Goal: Information Seeking & Learning: Learn about a topic

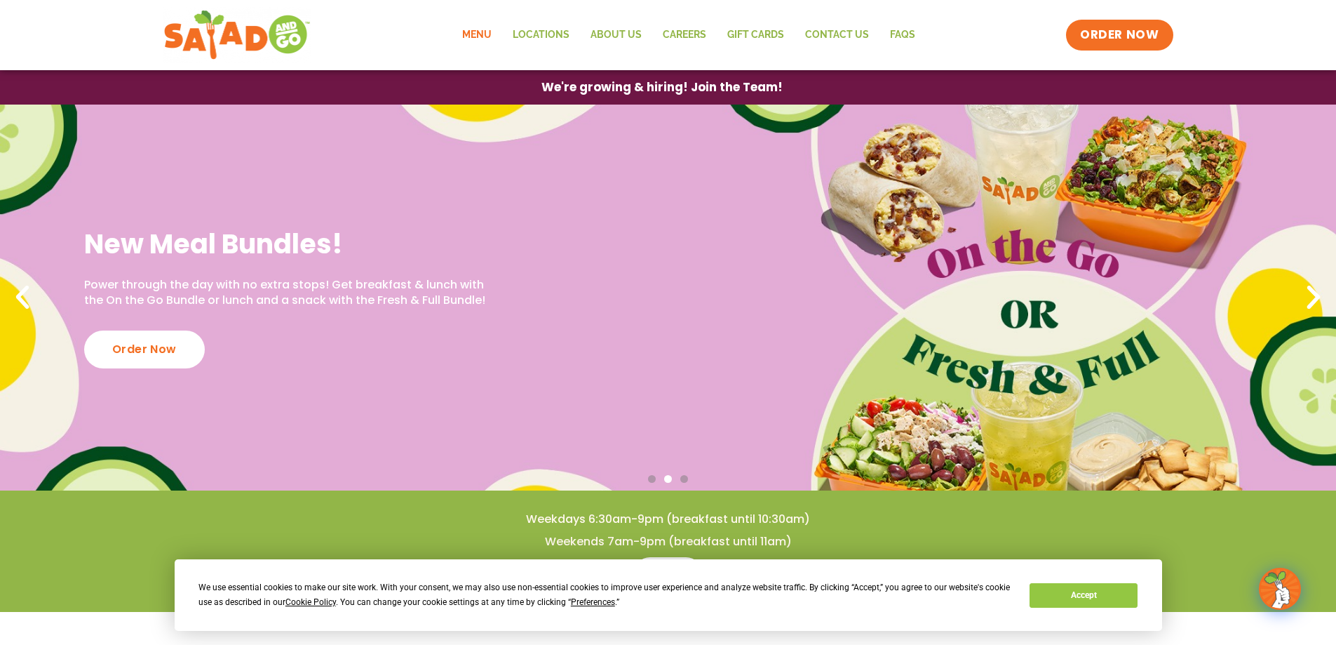
click at [472, 32] on link "Menu" at bounding box center [477, 35] width 50 height 32
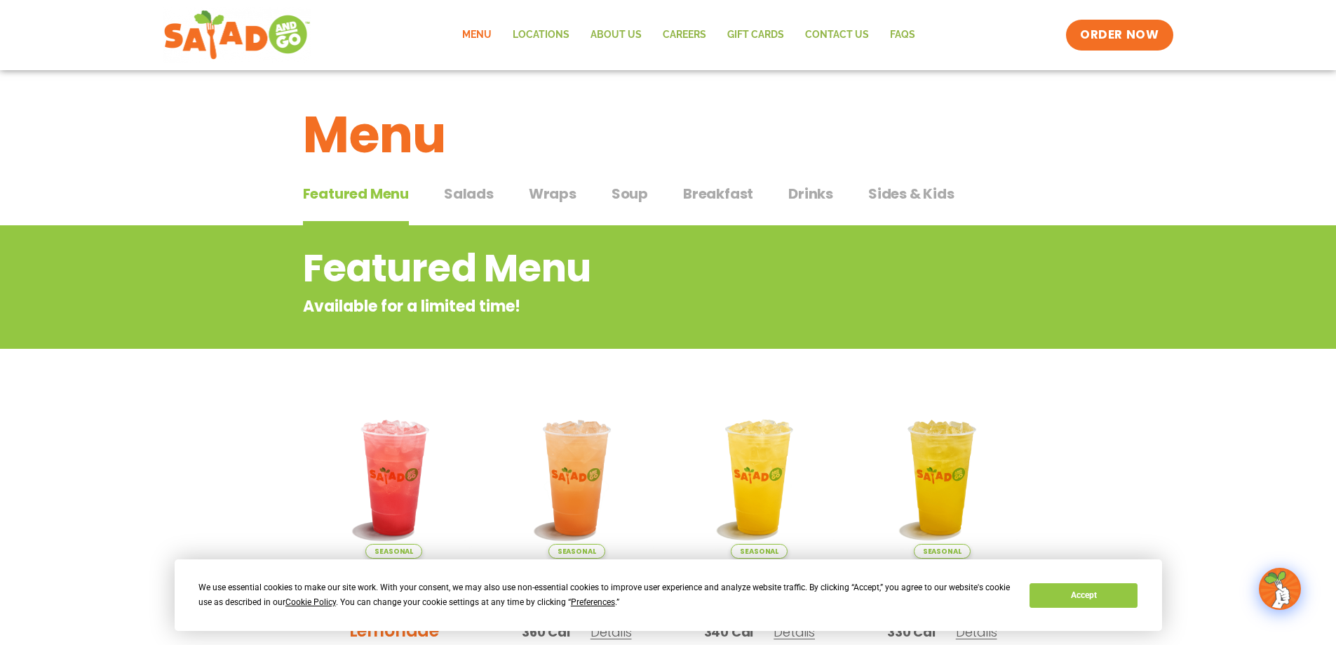
click at [468, 190] on span "Salads" at bounding box center [469, 193] width 50 height 21
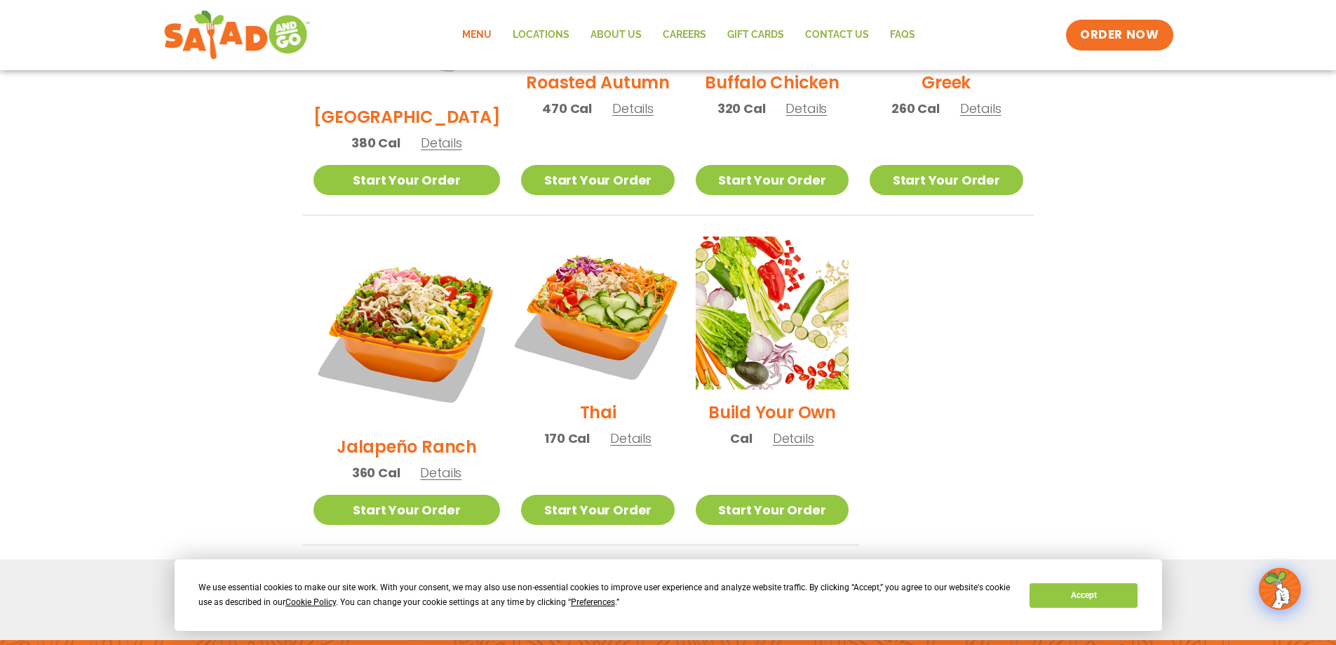
scroll to position [982, 0]
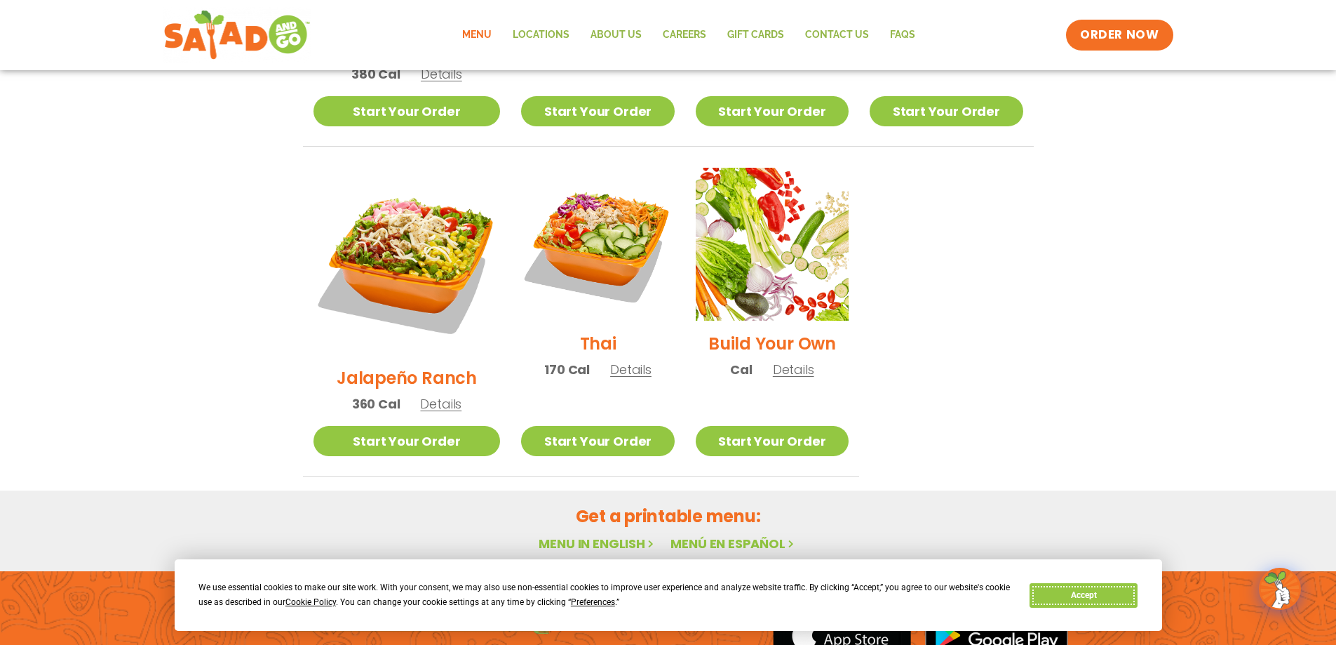
click at [1093, 594] on button "Accept" at bounding box center [1084, 595] width 108 height 25
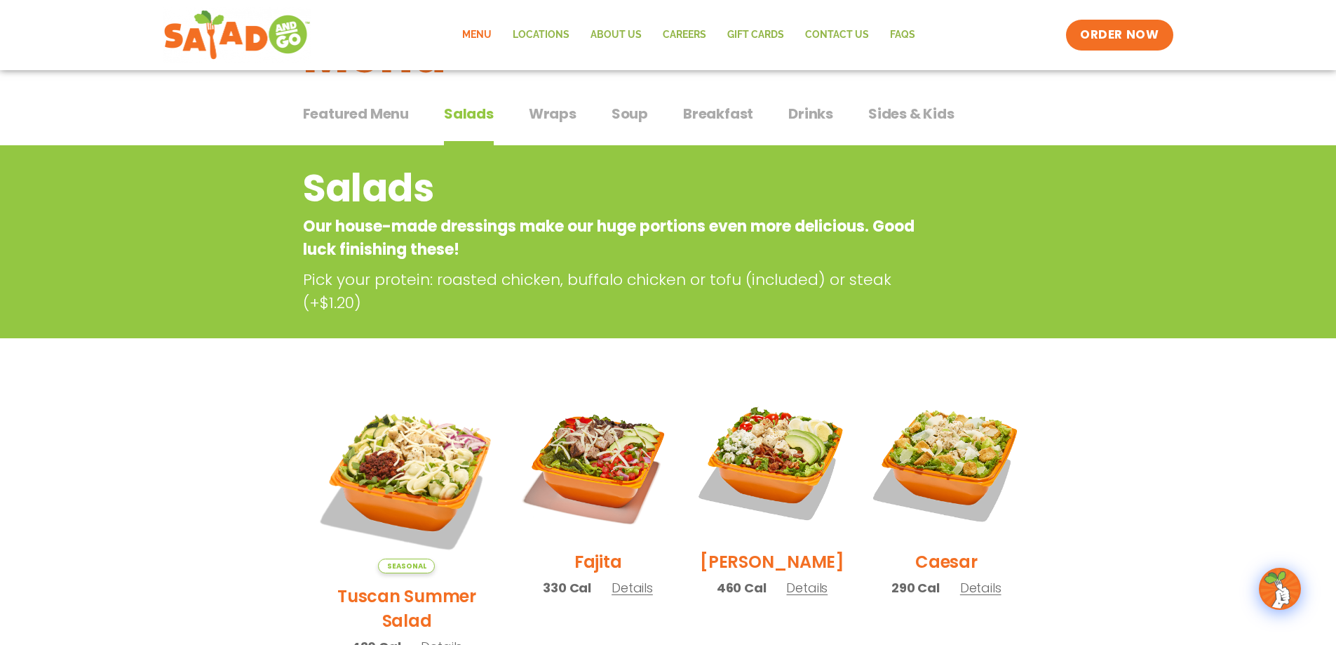
scroll to position [0, 0]
